Goal: Obtain resource: Obtain resource

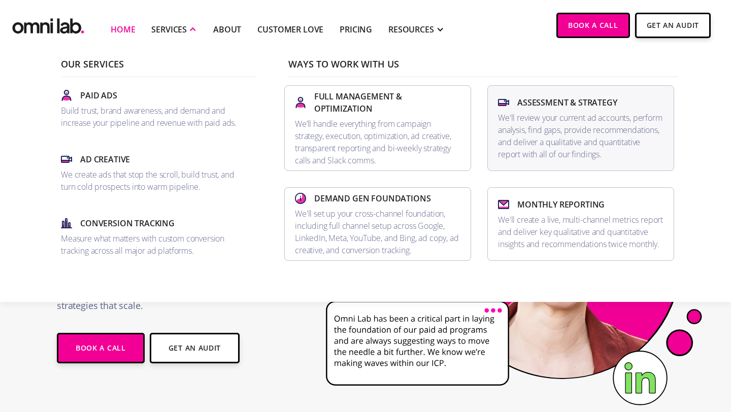
click at [526, 128] on p "We'll review your current ad accounts, perform analysis, find gaps, provide rec…" at bounding box center [581, 136] width 166 height 49
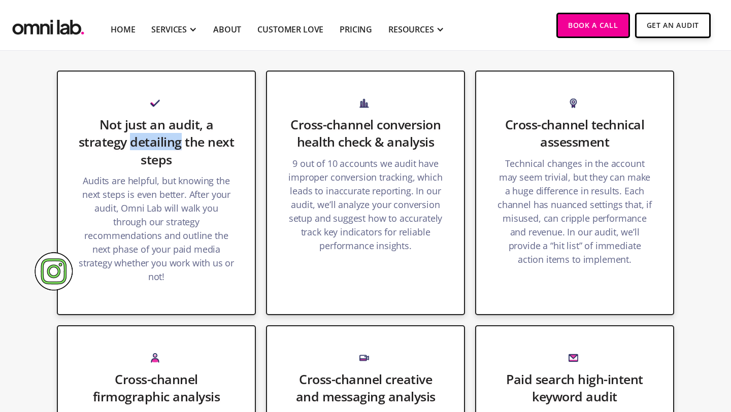
scroll to position [586, 0]
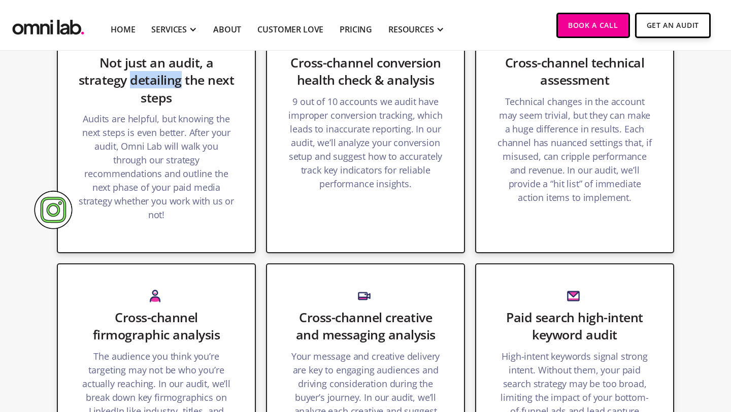
click at [347, 90] on div "Cross-channel conversion health check & analysis 9 out of 10 accounts we audit …" at bounding box center [365, 131] width 199 height 245
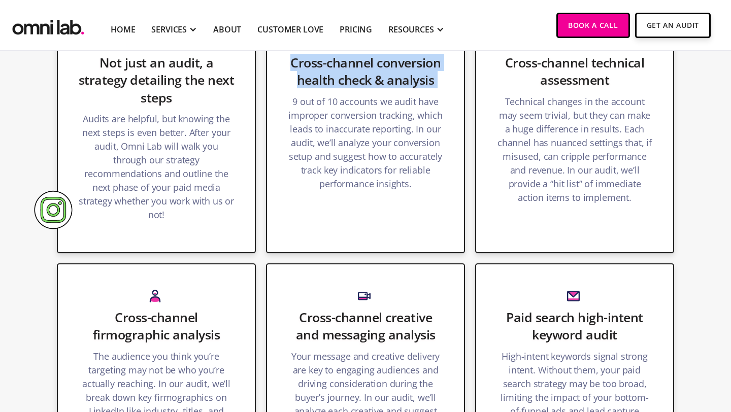
click at [353, 128] on p "9 out of 10 accounts we audit have improper conversion tracking, which leads to…" at bounding box center [365, 145] width 156 height 101
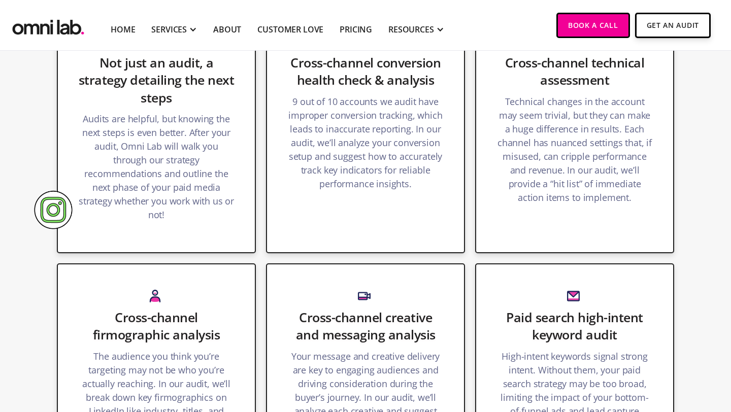
click at [353, 128] on p "9 out of 10 accounts we audit have improper conversion tracking, which leads to…" at bounding box center [365, 145] width 156 height 101
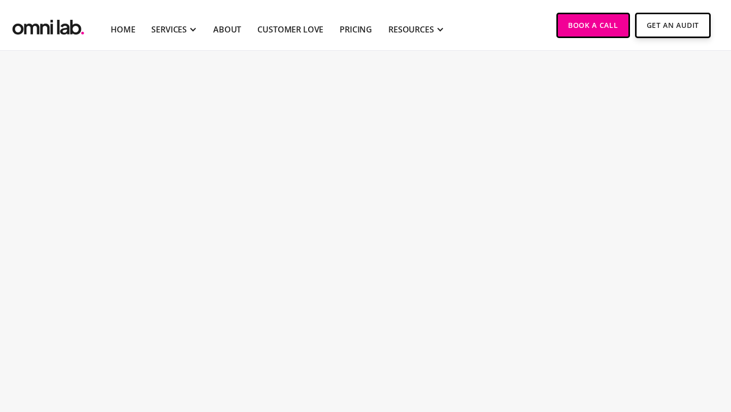
scroll to position [1575, 0]
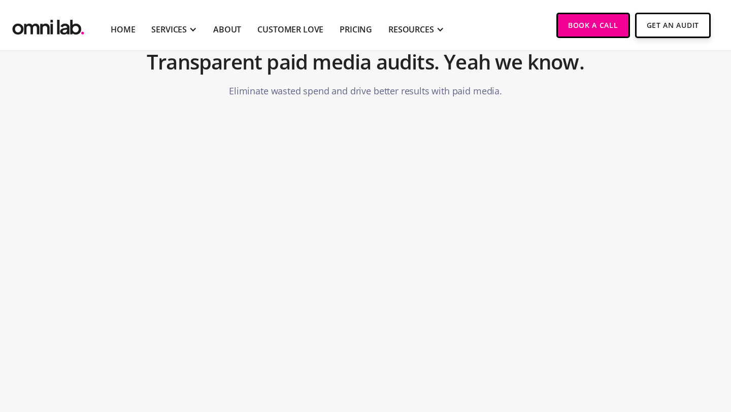
click at [198, 71] on h2 "Transparent paid media audits. Yeah we know." at bounding box center [366, 62] width 438 height 35
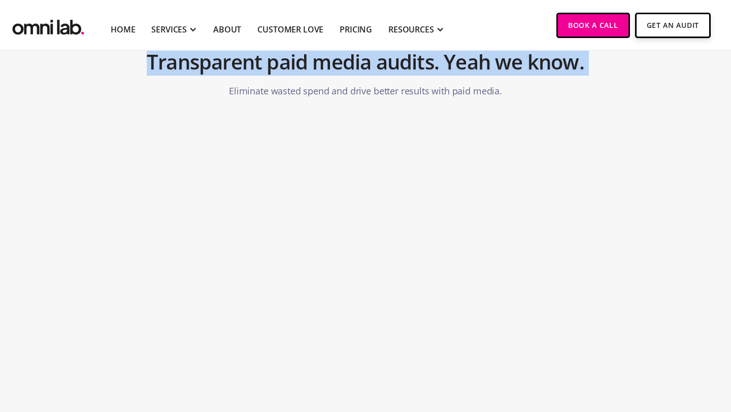
click at [198, 71] on h2 "Transparent paid media audits. Yeah we know." at bounding box center [366, 62] width 438 height 35
